Goal: Transaction & Acquisition: Obtain resource

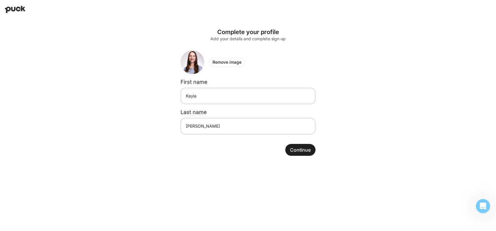
click at [300, 150] on button "Continue" at bounding box center [300, 150] width 30 height 12
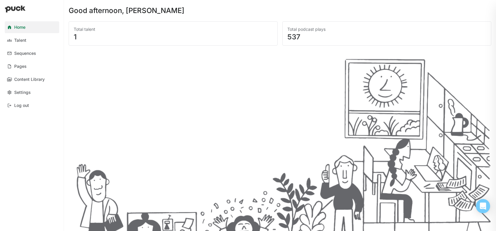
click at [84, 33] on div "1" at bounding box center [173, 36] width 199 height 7
click at [40, 75] on link "Content Library" at bounding box center [32, 79] width 54 height 12
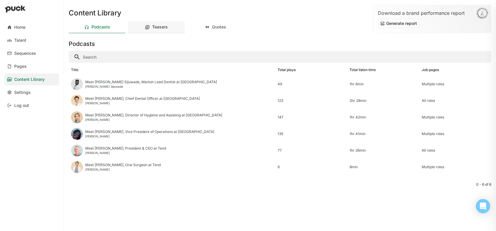
click at [152, 31] on div "Teasers" at bounding box center [156, 27] width 57 height 12
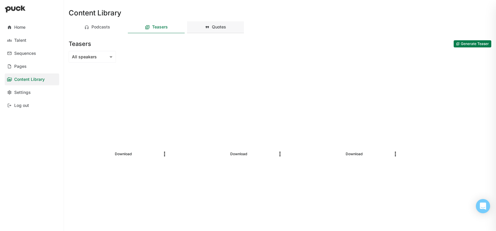
click at [213, 27] on div "Quotes" at bounding box center [219, 27] width 14 height 5
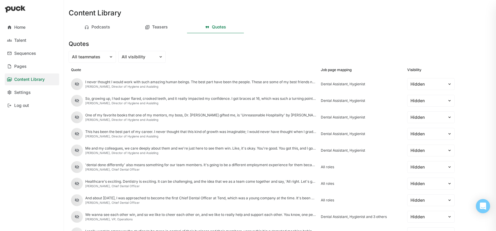
click at [180, 83] on div "I never thought I would work with such amazing human beings. The best part have…" at bounding box center [200, 82] width 231 height 4
click at [179, 79] on div "I never thought I would work with such amazing human beings. The best part have…" at bounding box center [194, 84] width 250 height 17
click at [73, 81] on div at bounding box center [77, 84] width 12 height 12
click at [153, 28] on div "Teasers" at bounding box center [160, 27] width 16 height 5
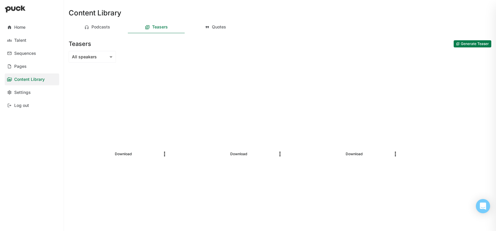
click at [163, 153] on img "More options" at bounding box center [164, 153] width 7 height 7
click at [121, 155] on link "Download" at bounding box center [123, 153] width 22 height 7
click at [240, 154] on link "Download" at bounding box center [239, 153] width 22 height 7
click at [350, 155] on link "Download" at bounding box center [354, 153] width 22 height 7
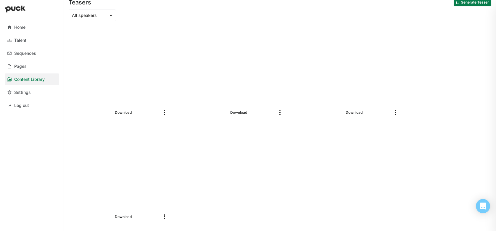
click at [117, 216] on link "Download" at bounding box center [123, 216] width 22 height 7
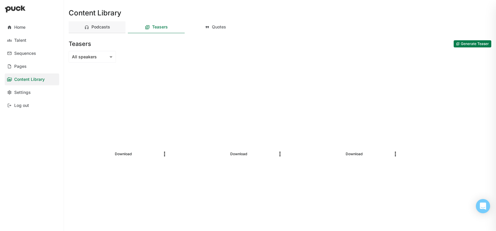
click at [102, 26] on div "Podcasts" at bounding box center [100, 27] width 19 height 5
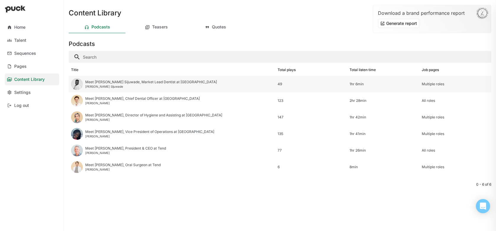
click at [126, 84] on div "Meet Dr. Adetunji Sijuwade, Market Lead Dentist at Tend Dr. Adetunji Sijuwade" at bounding box center [151, 84] width 132 height 8
